Goal: Task Accomplishment & Management: Complete application form

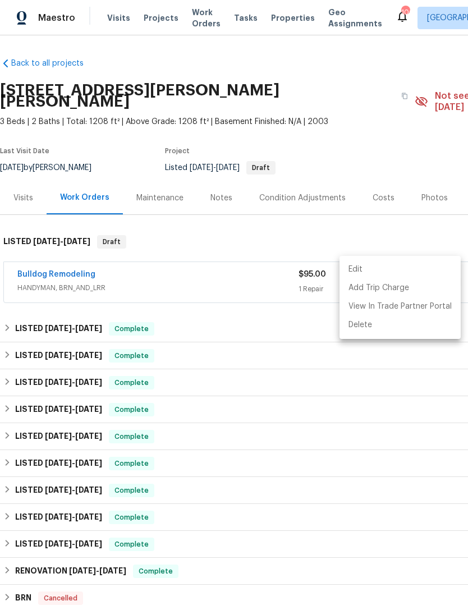
scroll to position [2, 166]
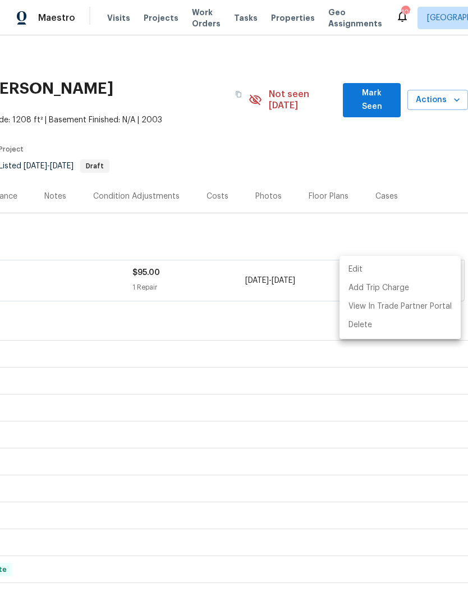
click at [253, 225] on div at bounding box center [234, 305] width 468 height 610
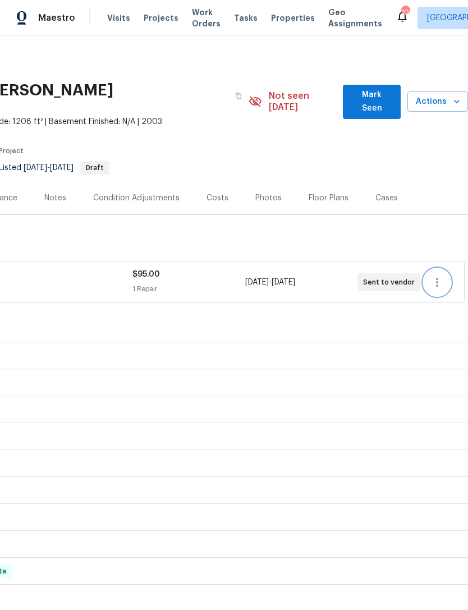
scroll to position [-1, 166]
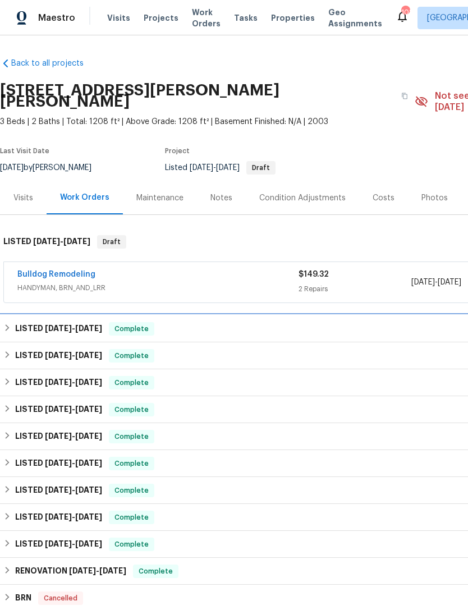
click at [76, 326] on div "LISTED [DATE] - [DATE] Complete" at bounding box center [317, 328] width 634 height 27
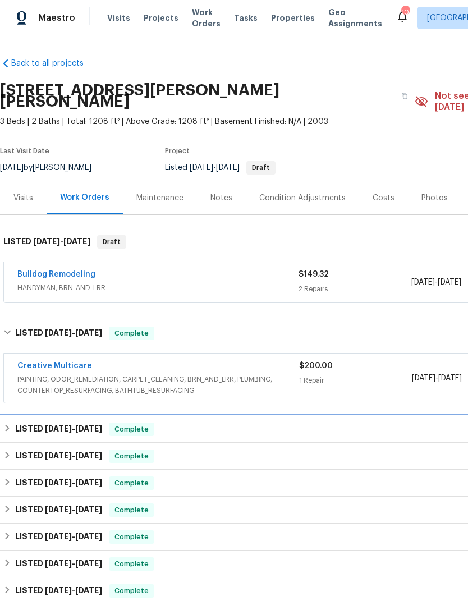
click at [84, 423] on h6 "LISTED 9/12/25 - 9/19/25" at bounding box center [58, 429] width 87 height 13
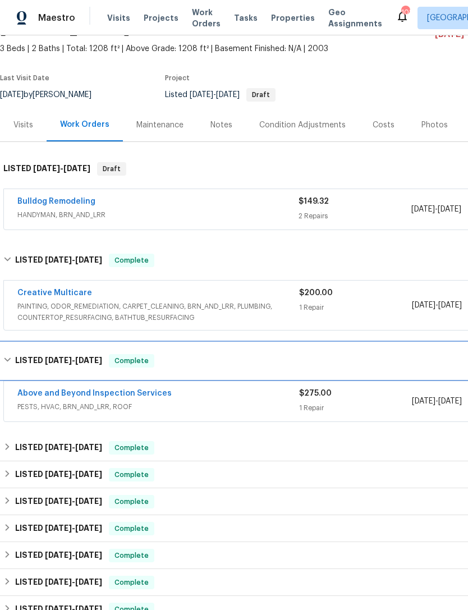
scroll to position [73, 0]
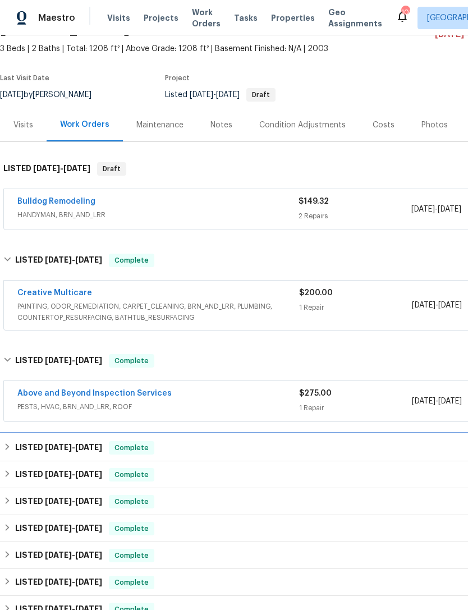
click at [102, 442] on h6 "LISTED 9/12/25 - 9/19/25" at bounding box center [58, 447] width 87 height 13
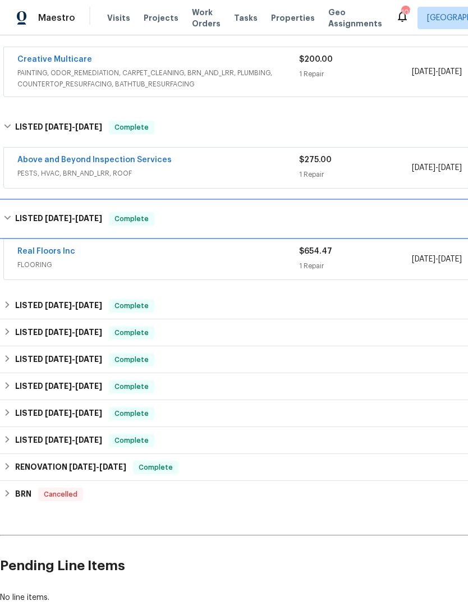
scroll to position [308, 0]
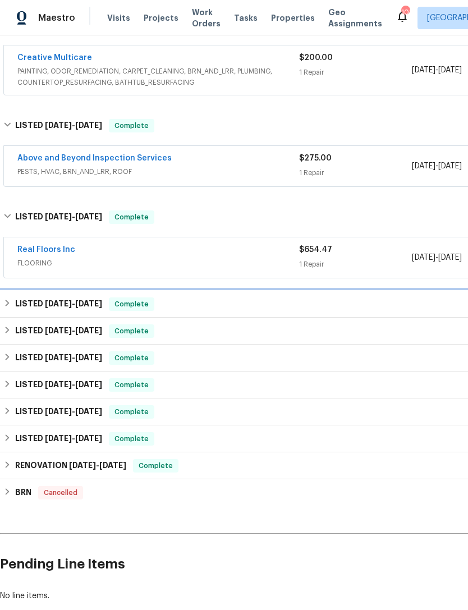
click at [100, 300] on span "9/19/25" at bounding box center [88, 304] width 27 height 8
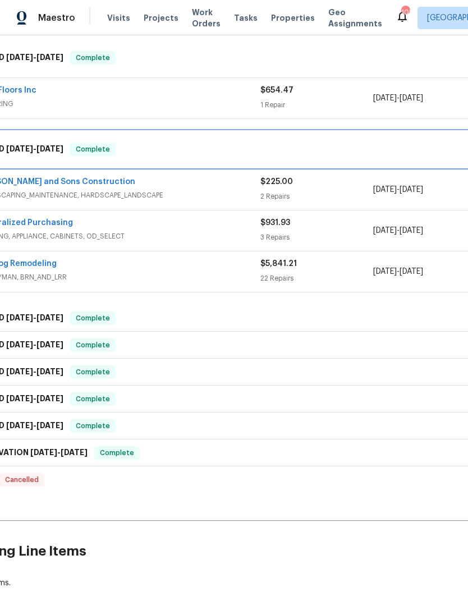
scroll to position [471, 25]
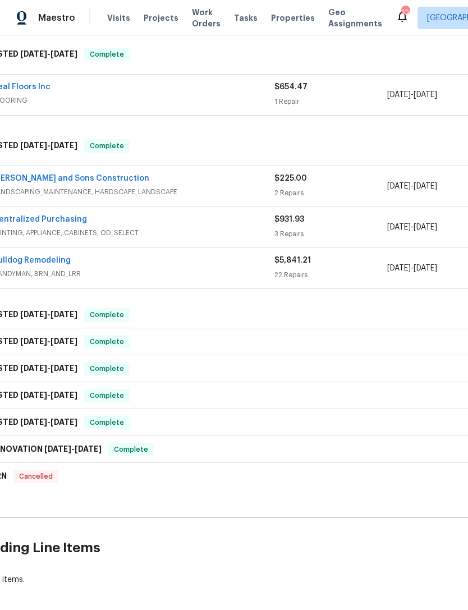
click at [47, 257] on link "Bulldog Remodeling" at bounding box center [32, 261] width 78 height 8
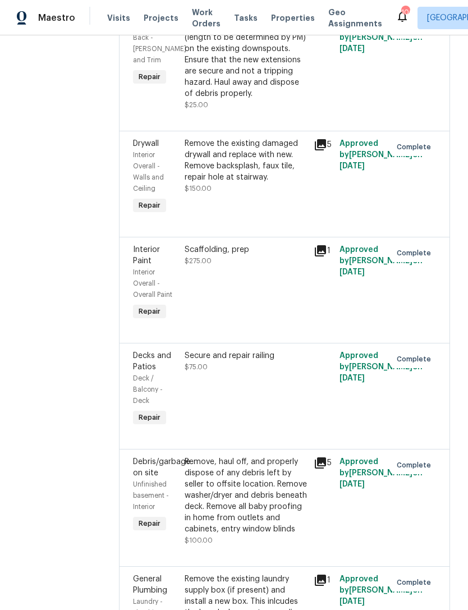
scroll to position [1078, 0]
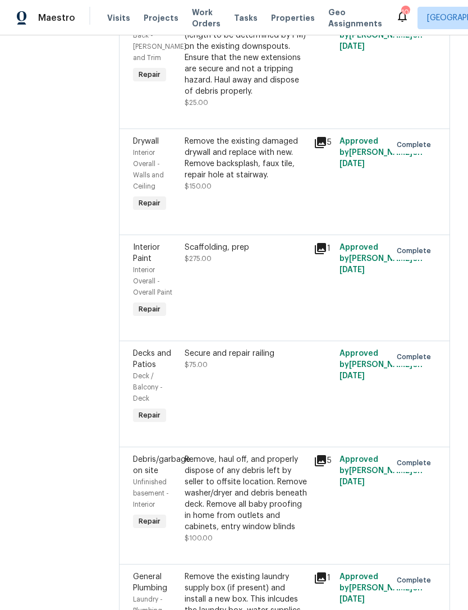
click at [153, 145] on span "Drywall" at bounding box center [146, 142] width 26 height 8
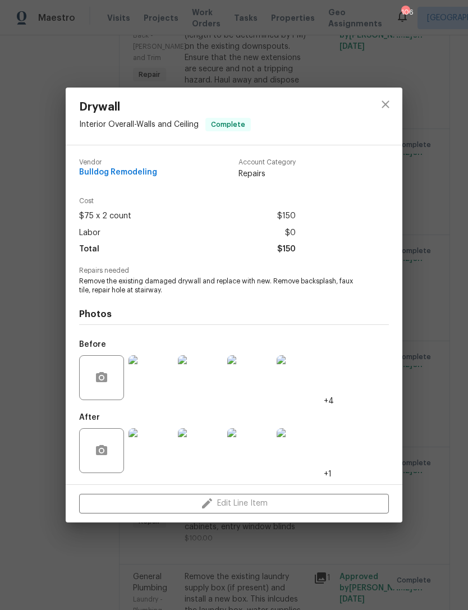
click at [143, 431] on img at bounding box center [151, 450] width 45 height 45
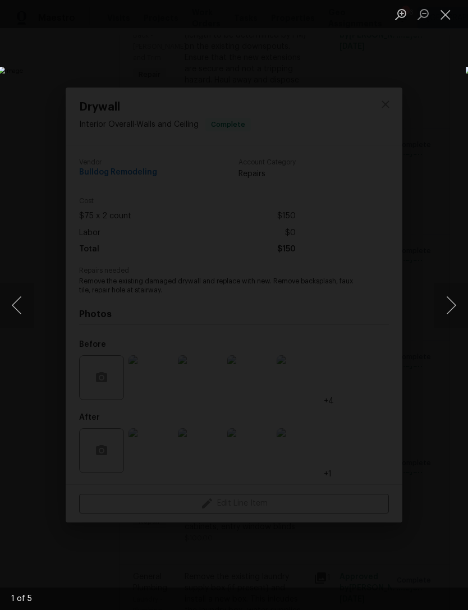
click at [450, 306] on button "Next image" at bounding box center [451, 305] width 34 height 45
click at [450, 303] on button "Next image" at bounding box center [451, 305] width 34 height 45
click at [442, 296] on button "Next image" at bounding box center [451, 305] width 34 height 45
click at [448, 313] on button "Next image" at bounding box center [451, 305] width 34 height 45
click at [449, 22] on button "Close lightbox" at bounding box center [445, 14] width 22 height 20
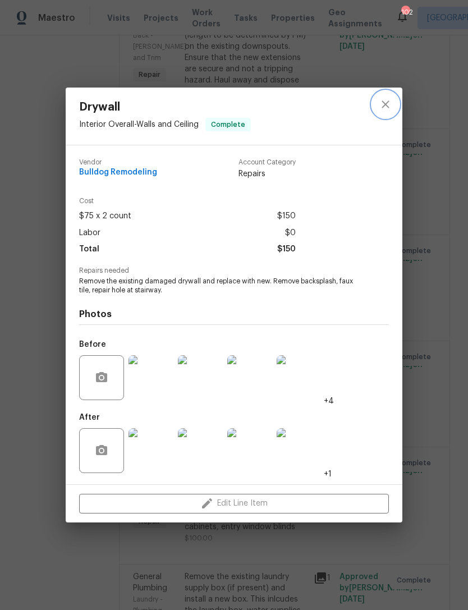
click at [392, 106] on icon "close" at bounding box center [385, 104] width 13 height 13
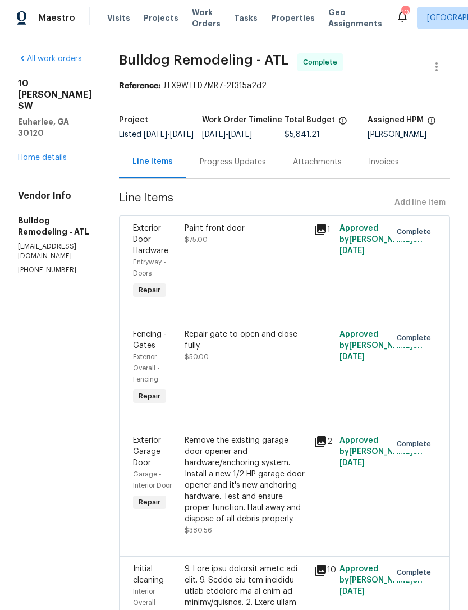
scroll to position [0, 0]
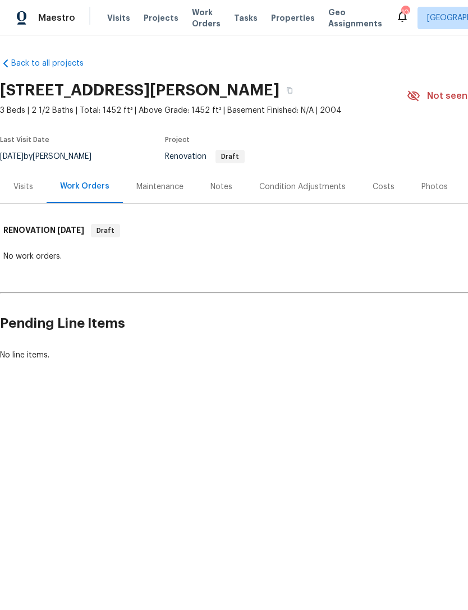
click at [376, 177] on div "Costs" at bounding box center [383, 186] width 49 height 33
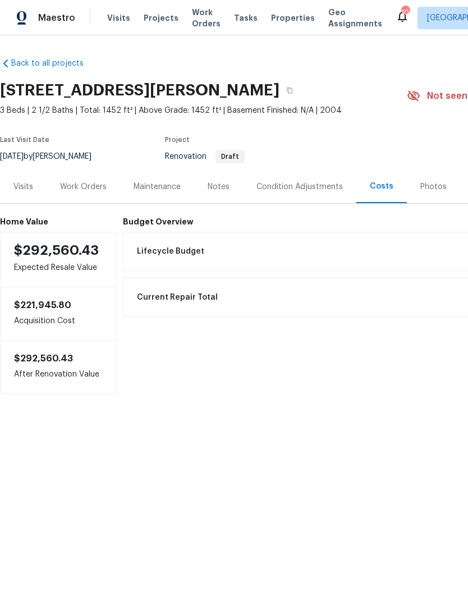
click at [89, 187] on div "Work Orders" at bounding box center [83, 186] width 47 height 11
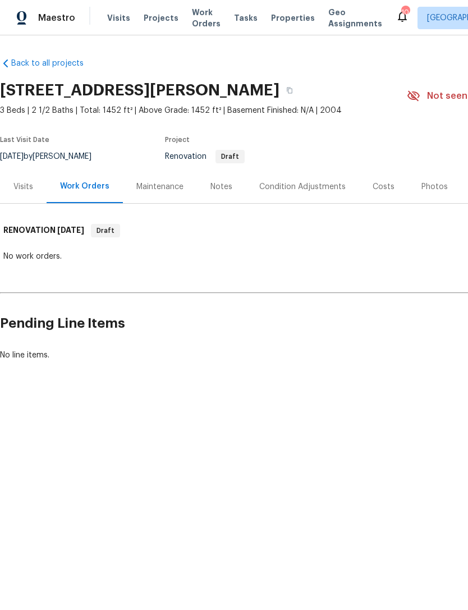
click at [313, 186] on div "Condition Adjustments" at bounding box center [302, 186] width 86 height 11
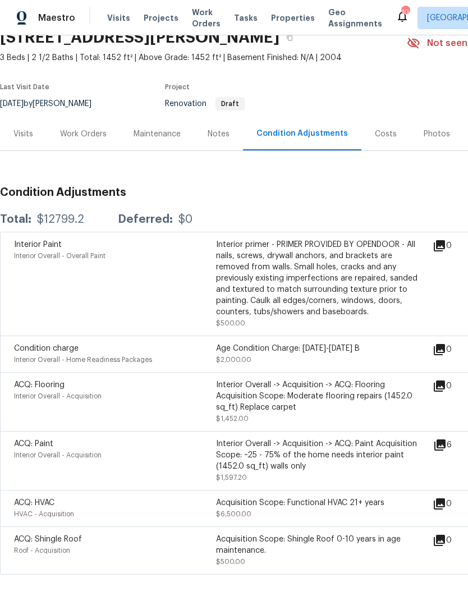
scroll to position [52, 0]
click at [230, 132] on div "Notes" at bounding box center [218, 134] width 49 height 33
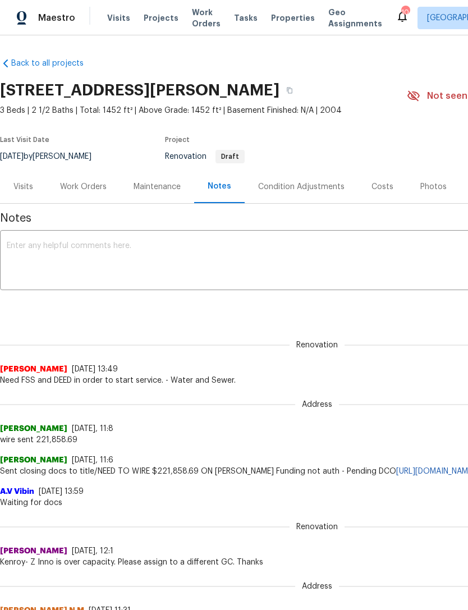
click at [290, 187] on div "Condition Adjustments" at bounding box center [301, 186] width 86 height 11
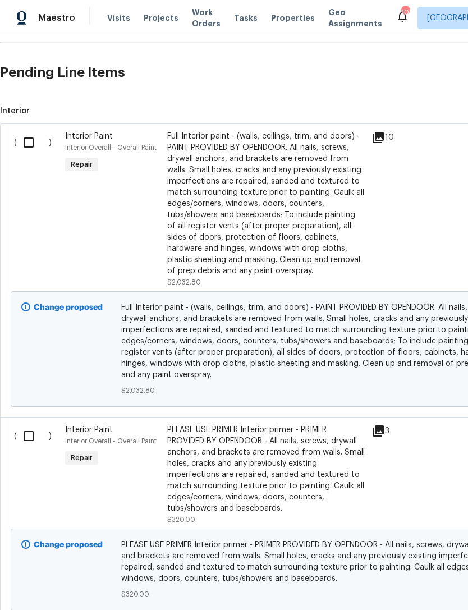
scroll to position [250, 0]
click at [27, 147] on input "checkbox" at bounding box center [33, 143] width 32 height 24
checkbox input "true"
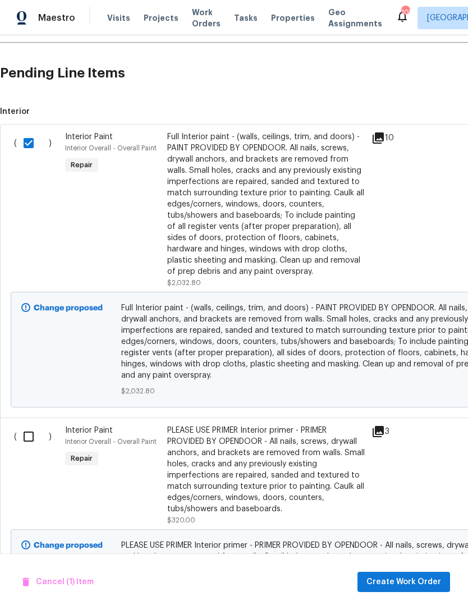
click at [33, 439] on input "checkbox" at bounding box center [33, 437] width 32 height 24
checkbox input "true"
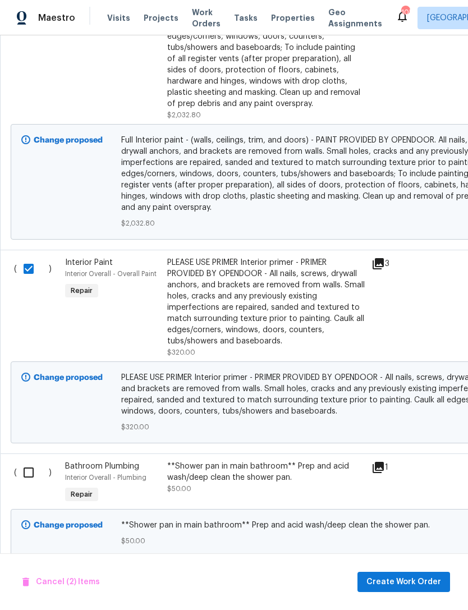
scroll to position [418, 0]
click at [29, 471] on input "checkbox" at bounding box center [33, 473] width 32 height 24
checkbox input "true"
click at [418, 580] on span "Create Work Order" at bounding box center [404, 582] width 75 height 14
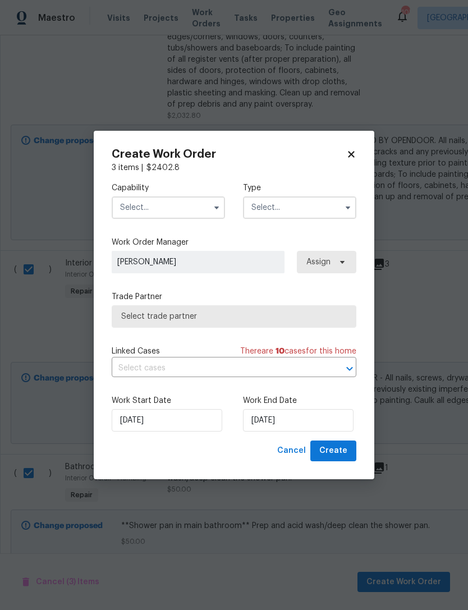
click at [180, 205] on input "text" at bounding box center [168, 207] width 113 height 22
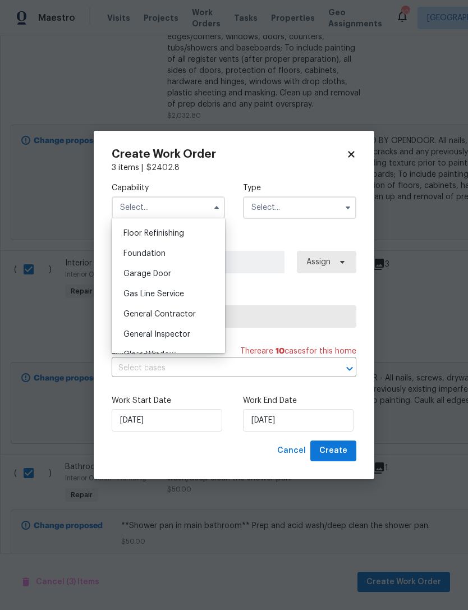
scroll to position [454, 0]
click at [188, 316] on span "General Contractor" at bounding box center [159, 314] width 72 height 8
type input "General Contractor"
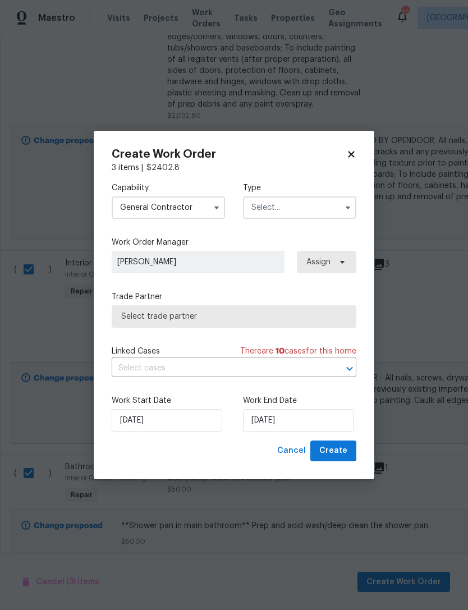
click at [308, 213] on input "text" at bounding box center [299, 207] width 113 height 22
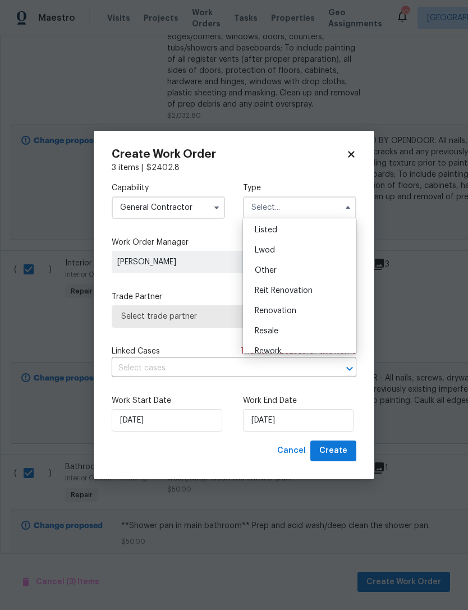
scroll to position [112, 0]
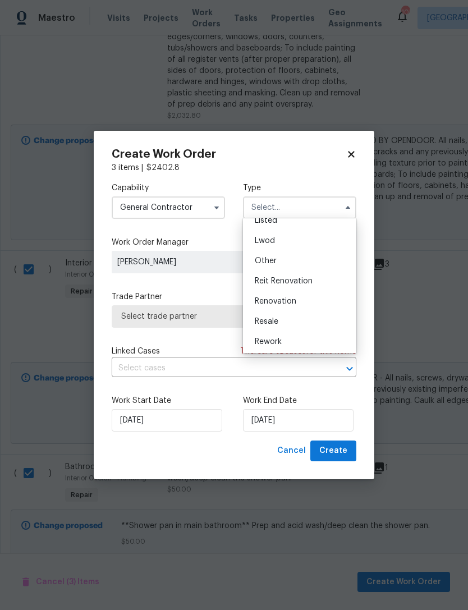
click at [298, 304] on div "Renovation" at bounding box center [300, 301] width 108 height 20
type input "Renovation"
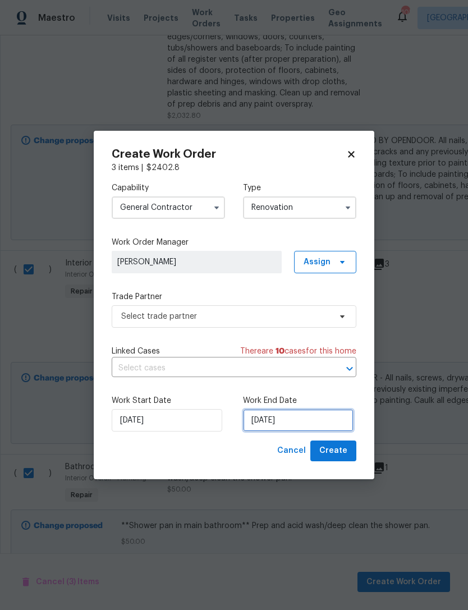
click at [289, 419] on input "9/22/2025" at bounding box center [298, 420] width 111 height 22
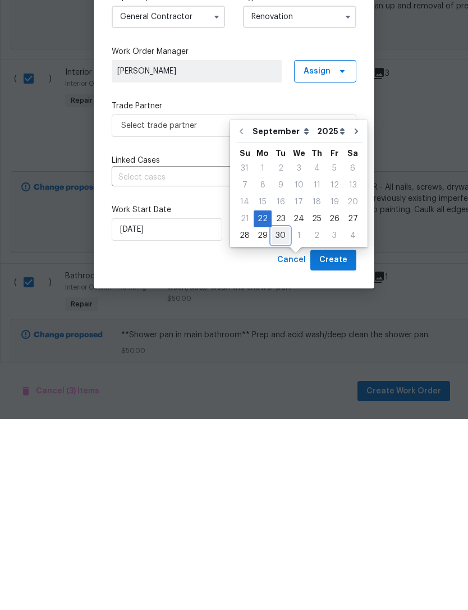
click at [283, 419] on div "30" at bounding box center [281, 427] width 18 height 16
type input "9/30/2025"
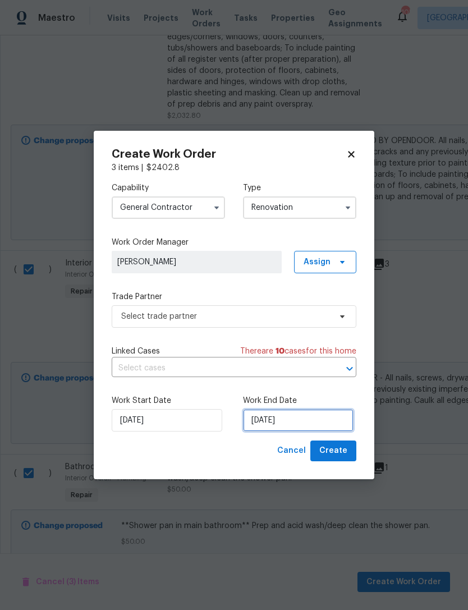
click at [283, 428] on input "9/30/2025" at bounding box center [298, 420] width 111 height 22
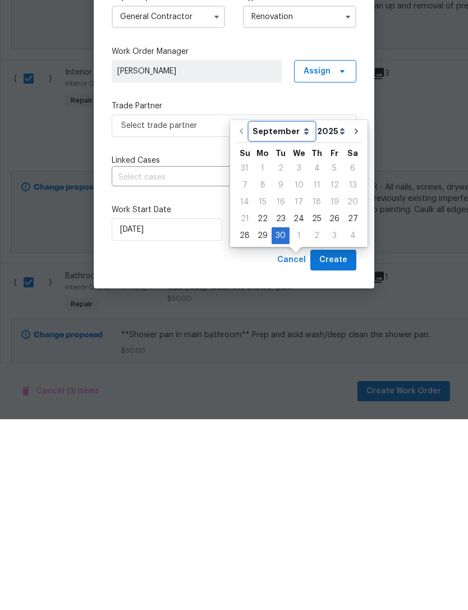
click at [299, 314] on select "September October November December" at bounding box center [282, 322] width 65 height 17
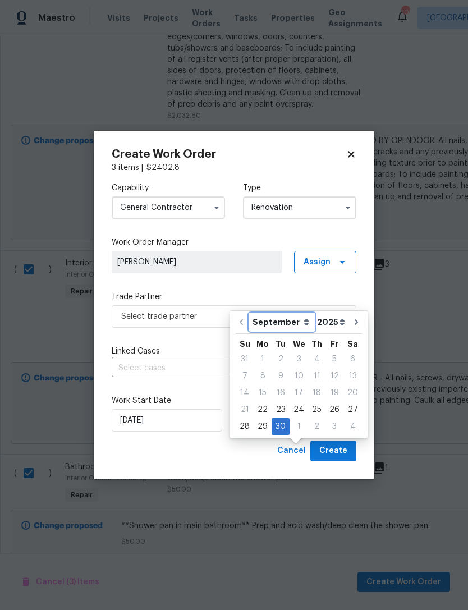
select select "9"
type input "10/30/2025"
select select "9"
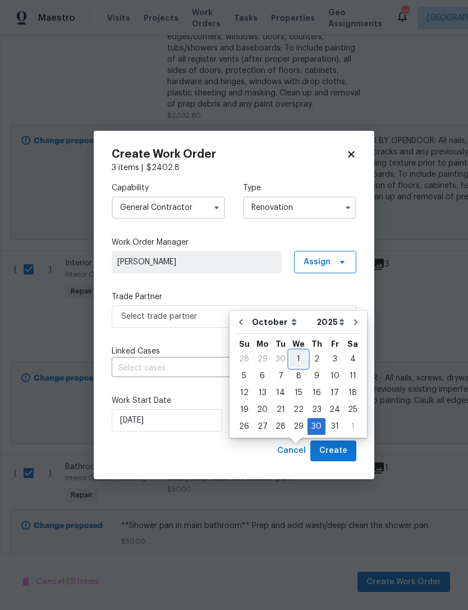
click at [295, 351] on div "1" at bounding box center [299, 359] width 18 height 16
type input "10/1/2025"
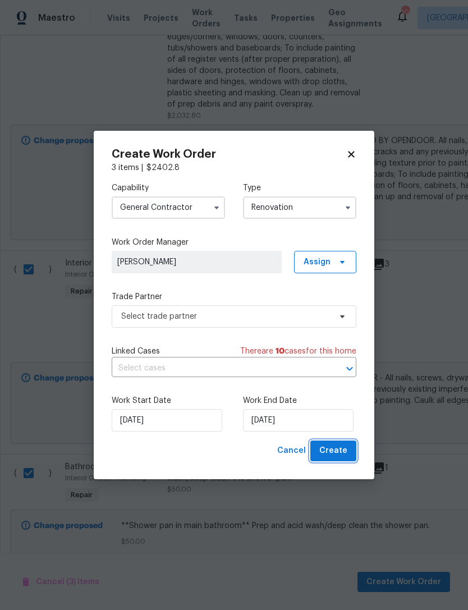
click at [340, 450] on span "Create" at bounding box center [333, 451] width 28 height 14
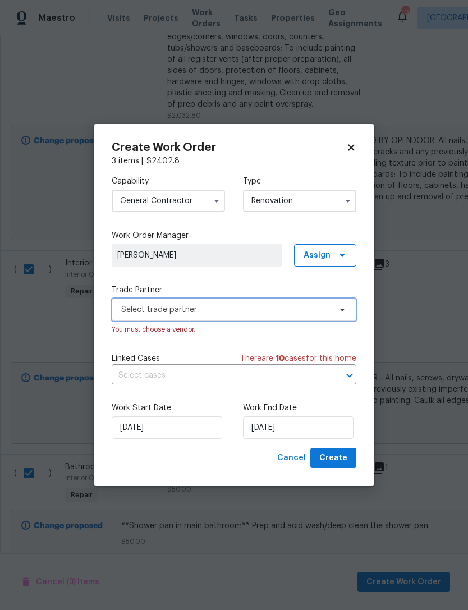
click at [288, 307] on span "Select trade partner" at bounding box center [225, 309] width 209 height 11
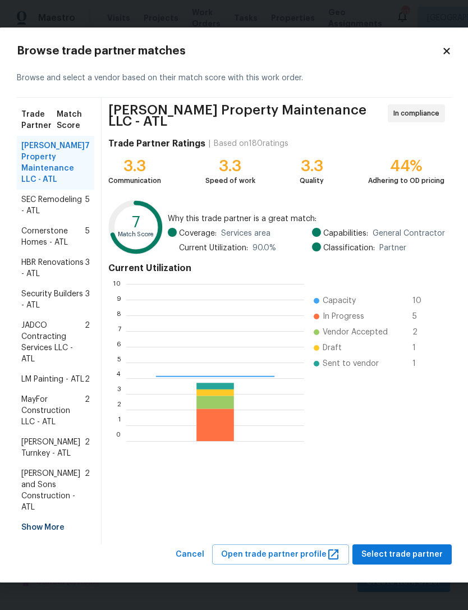
scroll to position [157, 178]
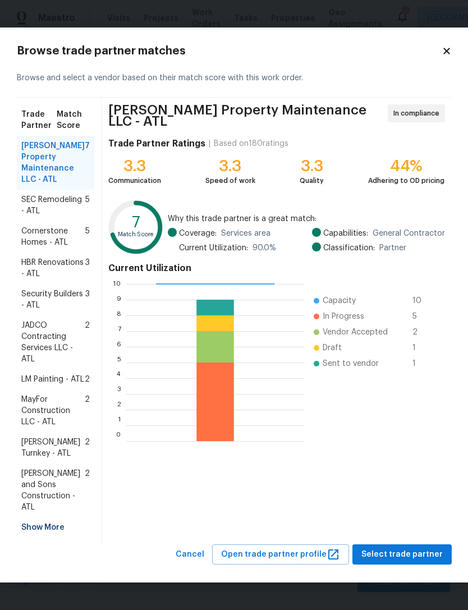
click at [49, 198] on span "SEC Remodeling - ATL" at bounding box center [53, 205] width 64 height 22
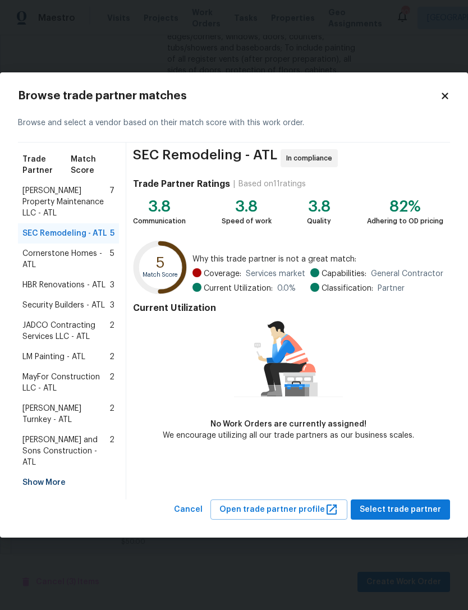
click at [67, 260] on span "Cornerstone Homes - ATL" at bounding box center [66, 259] width 88 height 22
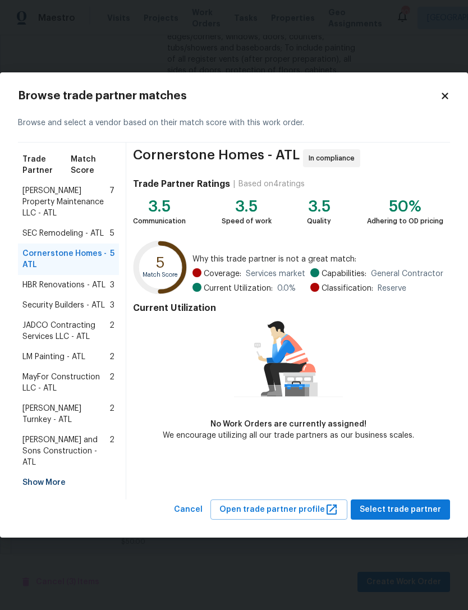
click at [70, 289] on span "HBR Renovations - ATL" at bounding box center [63, 285] width 83 height 11
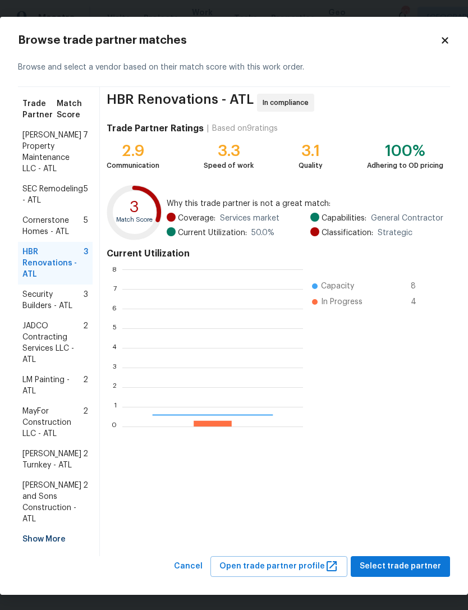
scroll to position [157, 181]
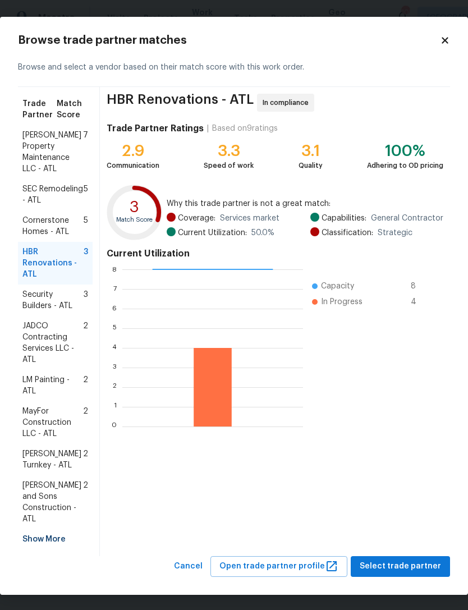
click at [45, 312] on span "Security Builders - ATL" at bounding box center [52, 300] width 61 height 22
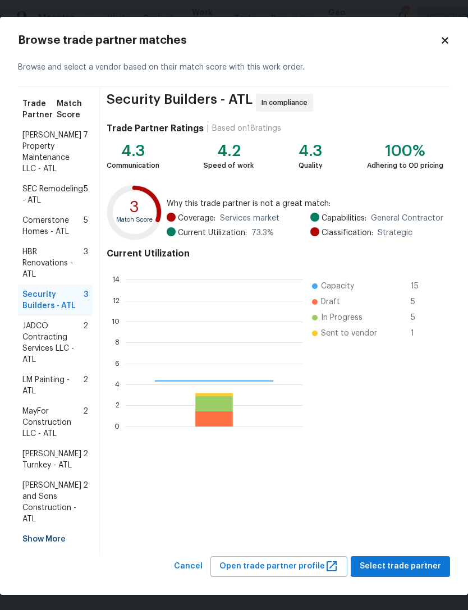
scroll to position [157, 178]
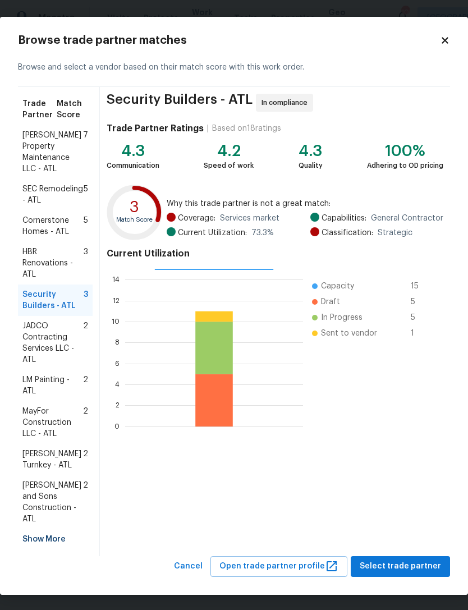
click at [49, 350] on span "JADCO Contracting Services LLC - ATL" at bounding box center [52, 343] width 61 height 45
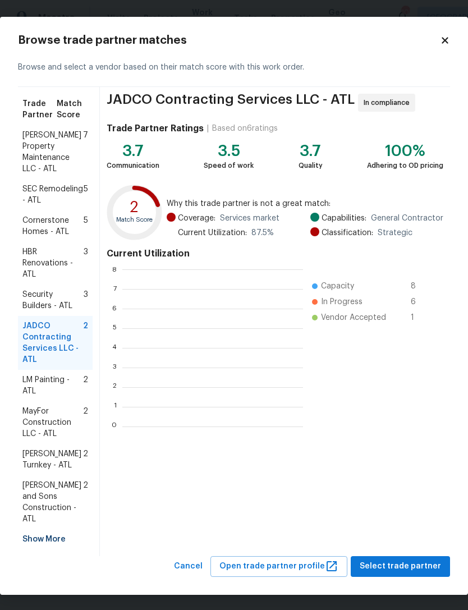
scroll to position [1, 1]
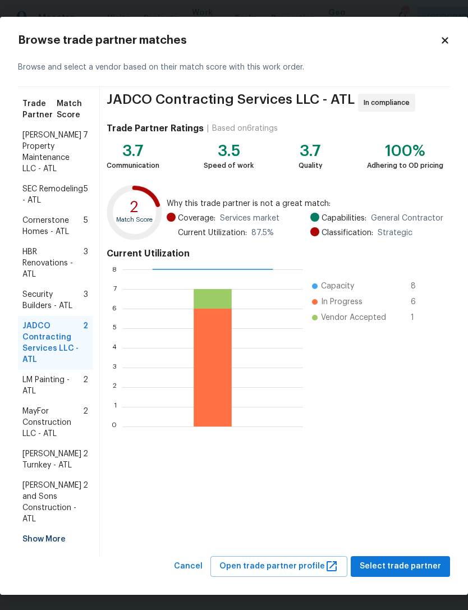
click at [56, 391] on span "LM Painting - ATL" at bounding box center [52, 385] width 61 height 22
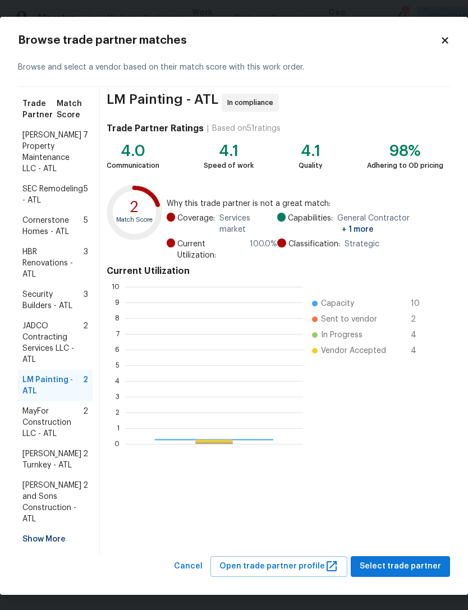
scroll to position [157, 178]
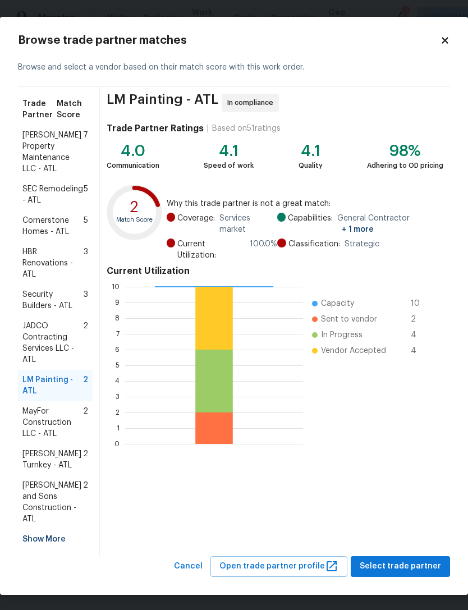
click at [55, 427] on span "MayFor Construction LLC - ATL" at bounding box center [52, 423] width 61 height 34
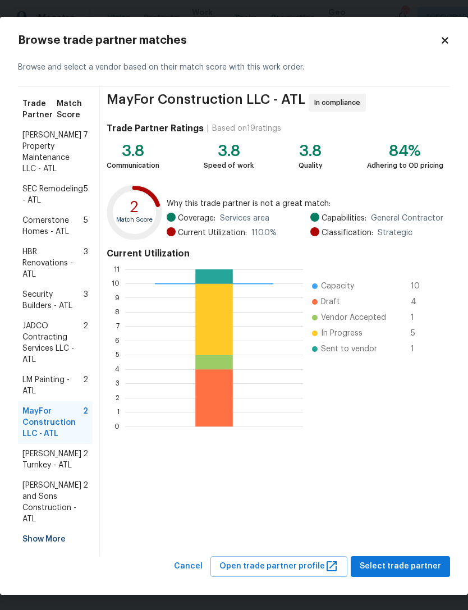
click at [61, 465] on span "Davis Turnkey - ATL" at bounding box center [52, 459] width 61 height 22
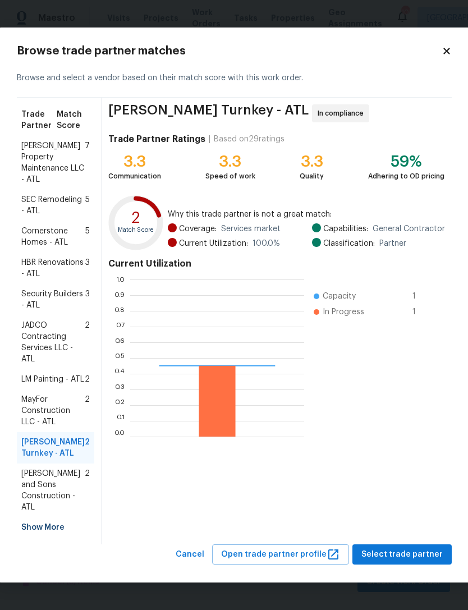
scroll to position [157, 174]
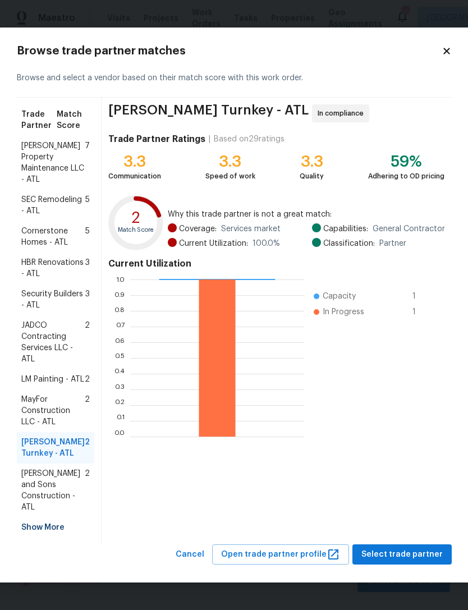
click at [65, 496] on span "Reyes and Sons Construction - ATL" at bounding box center [52, 490] width 63 height 45
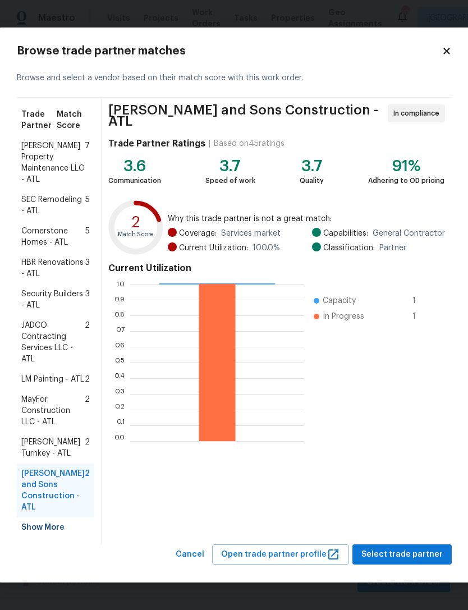
click at [53, 147] on span "Glen Property Maintenance LLC - ATL" at bounding box center [52, 162] width 63 height 45
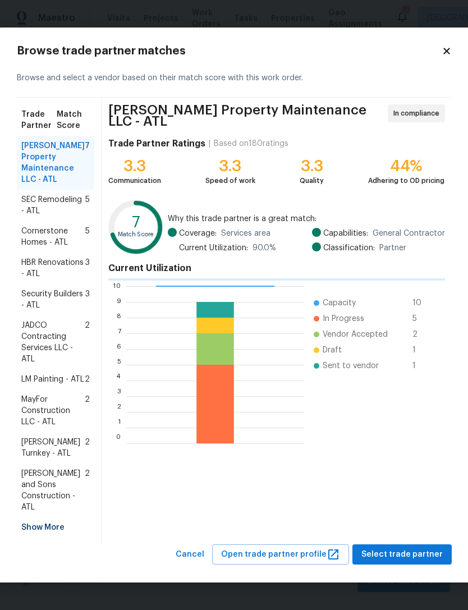
scroll to position [157, 178]
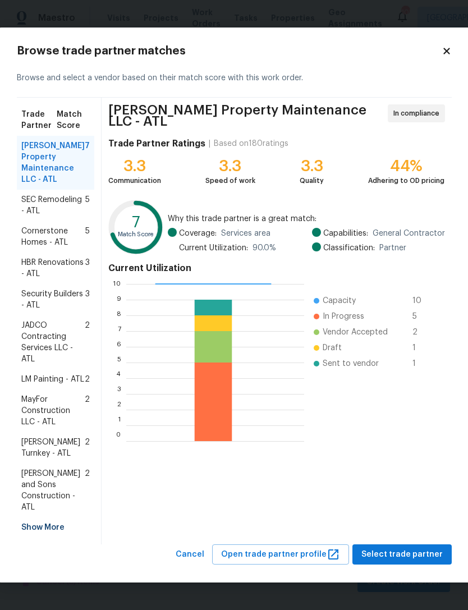
click at [57, 196] on span "SEC Remodeling - ATL" at bounding box center [53, 205] width 64 height 22
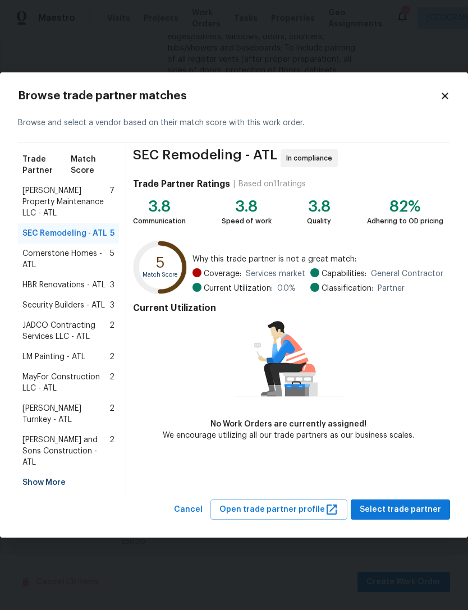
click at [94, 290] on span "HBR Renovations - ATL" at bounding box center [63, 285] width 83 height 11
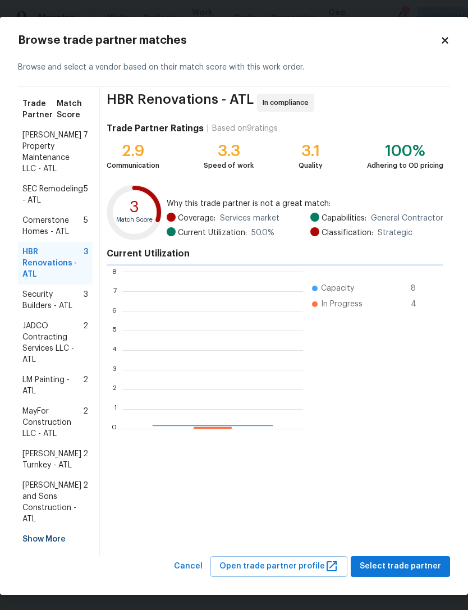
scroll to position [157, 181]
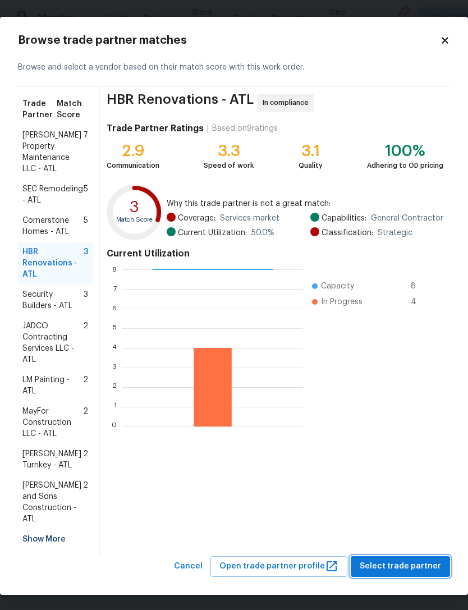
click at [414, 560] on span "Select trade partner" at bounding box center [400, 567] width 81 height 14
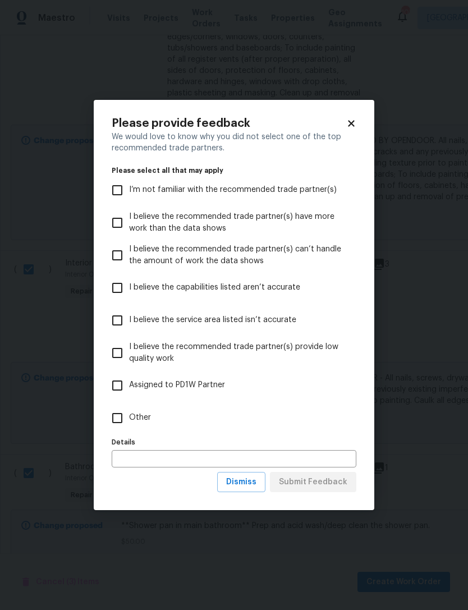
click at [117, 425] on input "Other" at bounding box center [118, 418] width 24 height 24
checkbox input "true"
click at [319, 486] on span "Submit Feedback" at bounding box center [313, 482] width 68 height 14
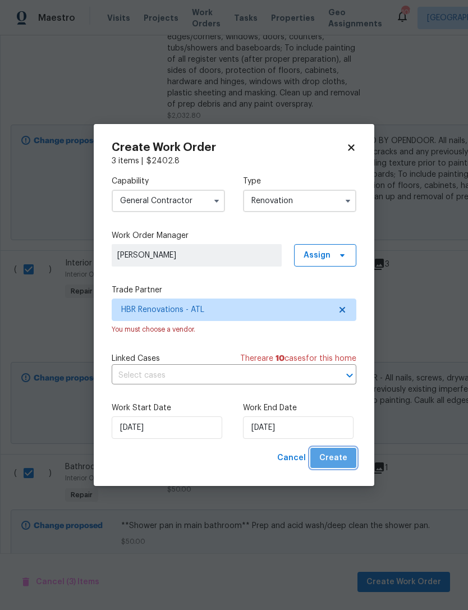
click at [337, 458] on span "Create" at bounding box center [333, 458] width 28 height 14
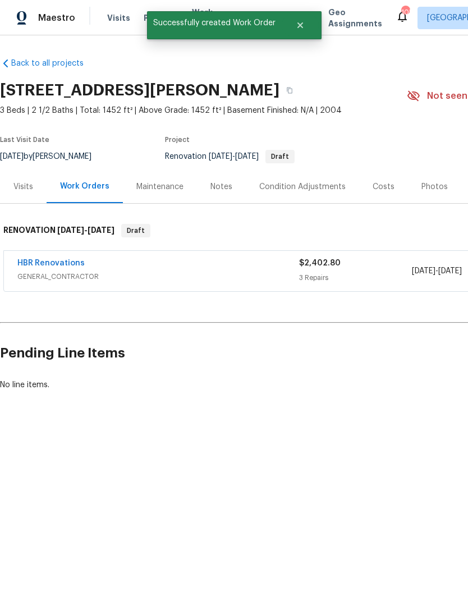
scroll to position [0, 0]
